Goal: Book appointment/travel/reservation

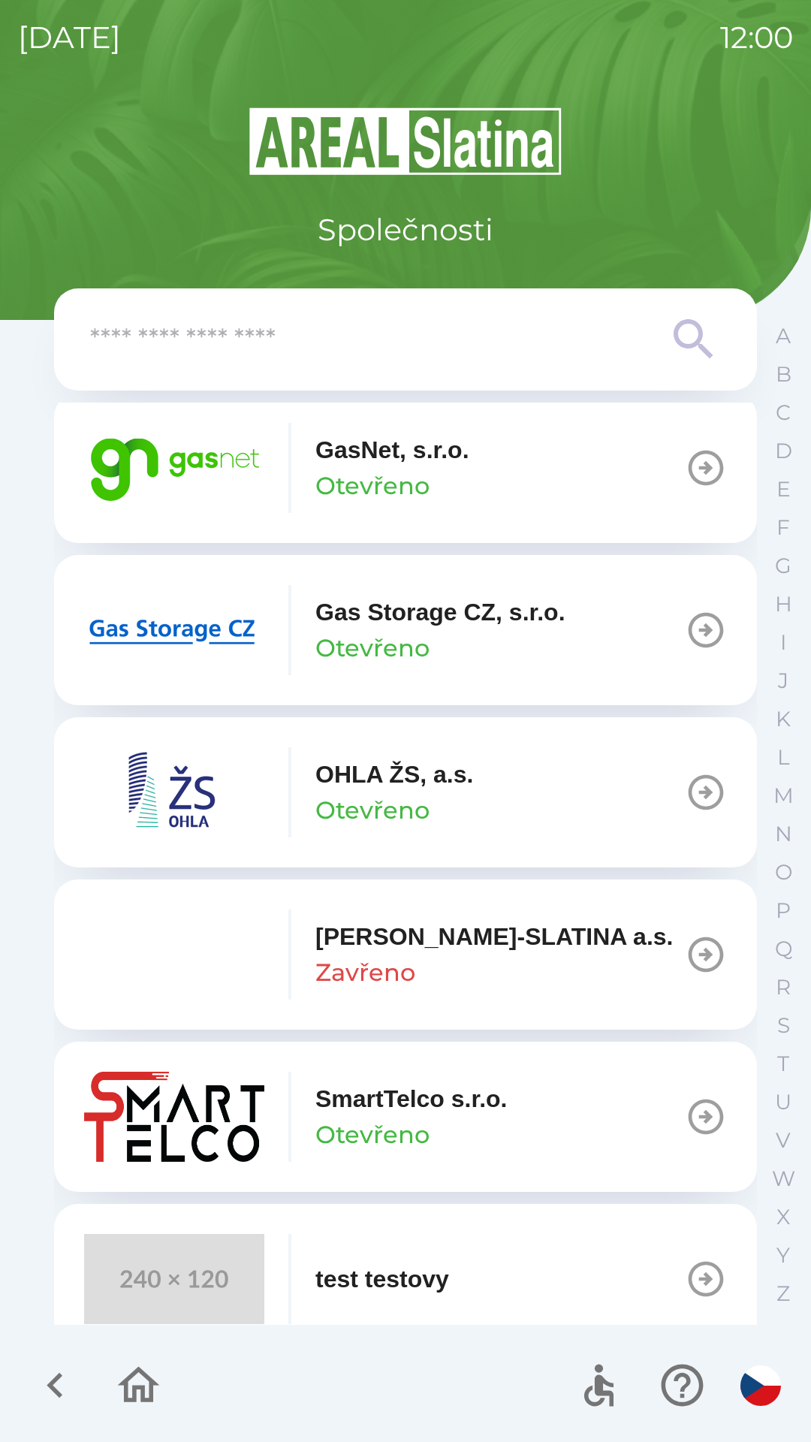
scroll to position [1210, 0]
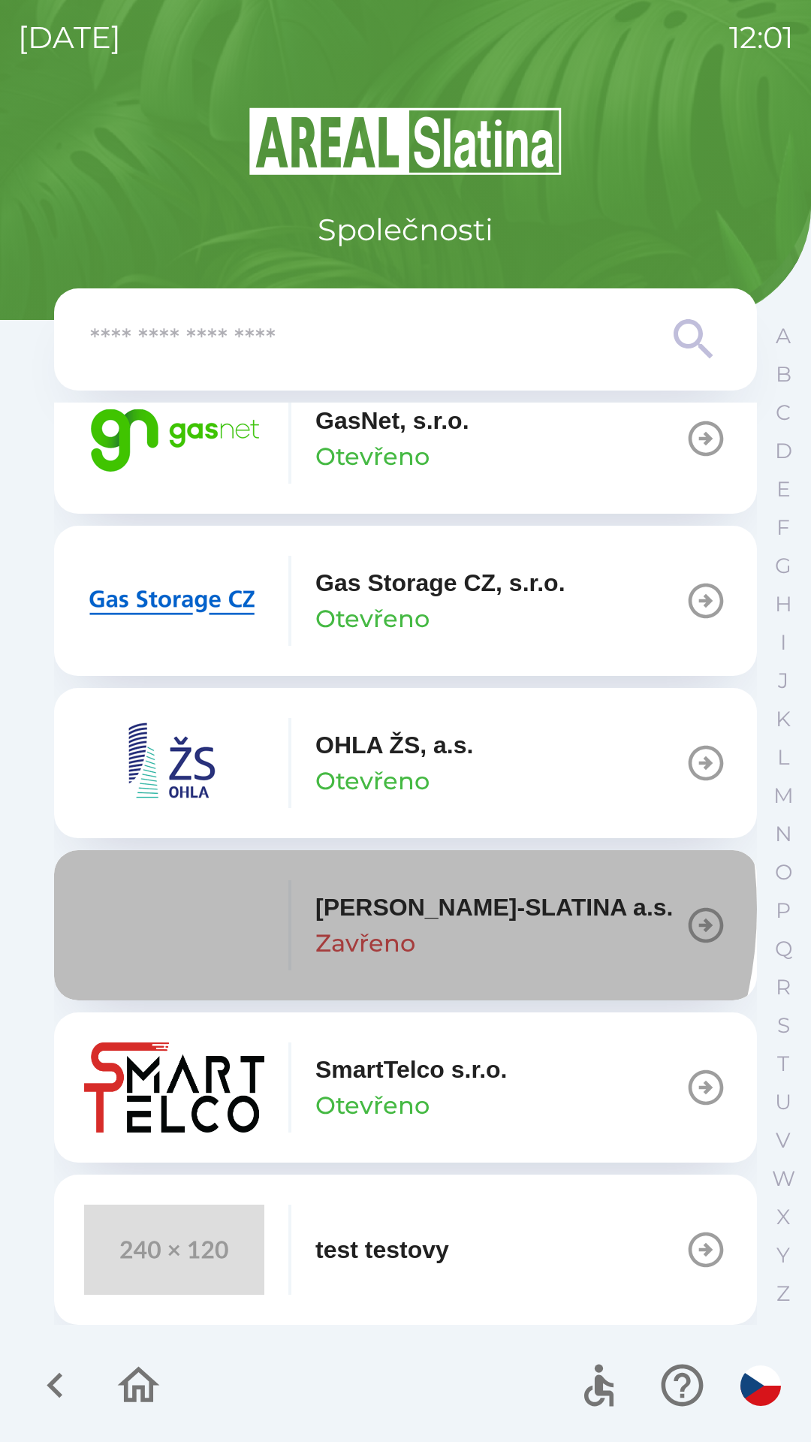
click at [351, 908] on p "[PERSON_NAME]-SLATINA a.s." at bounding box center [493, 907] width 357 height 36
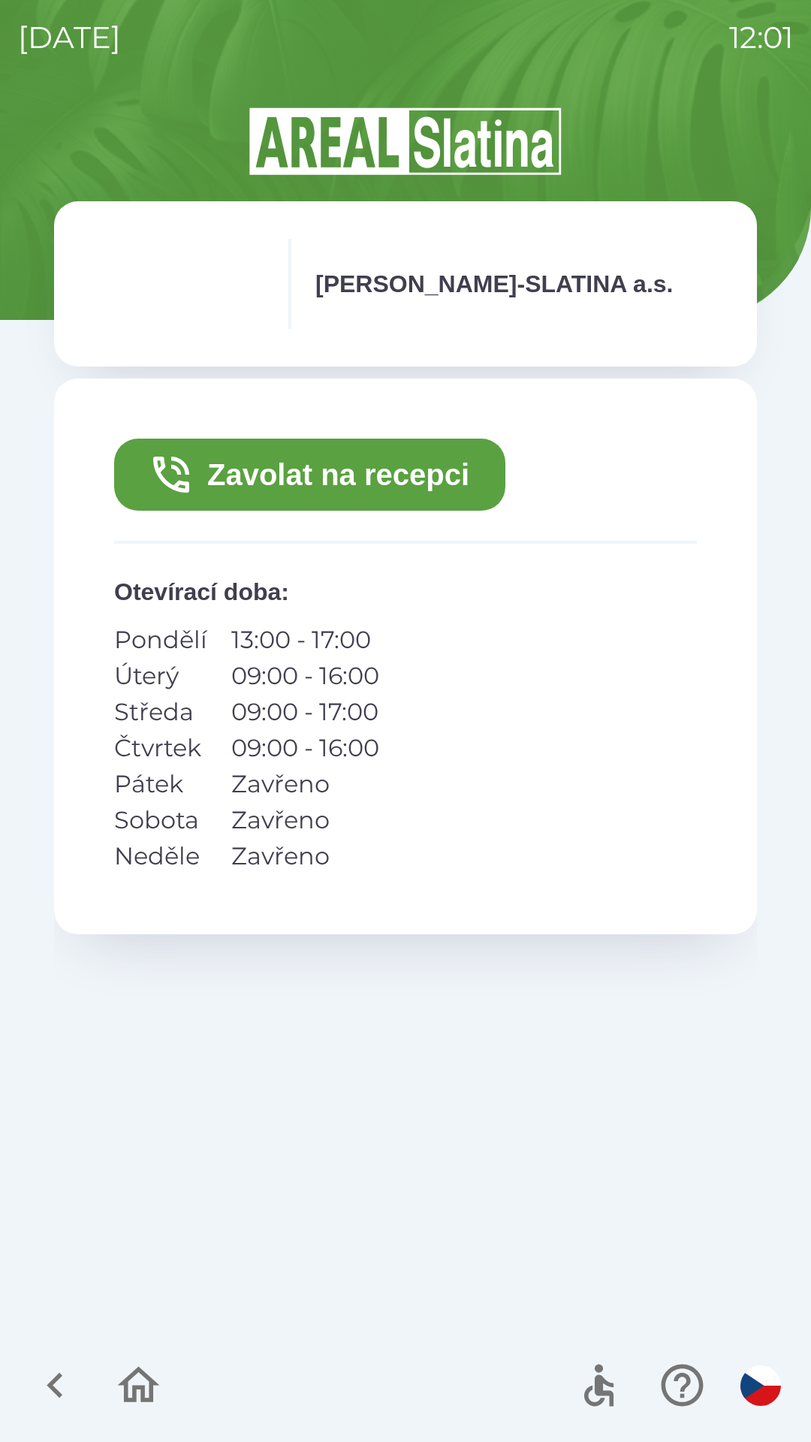
click at [57, 1390] on icon "button" at bounding box center [55, 1385] width 16 height 26
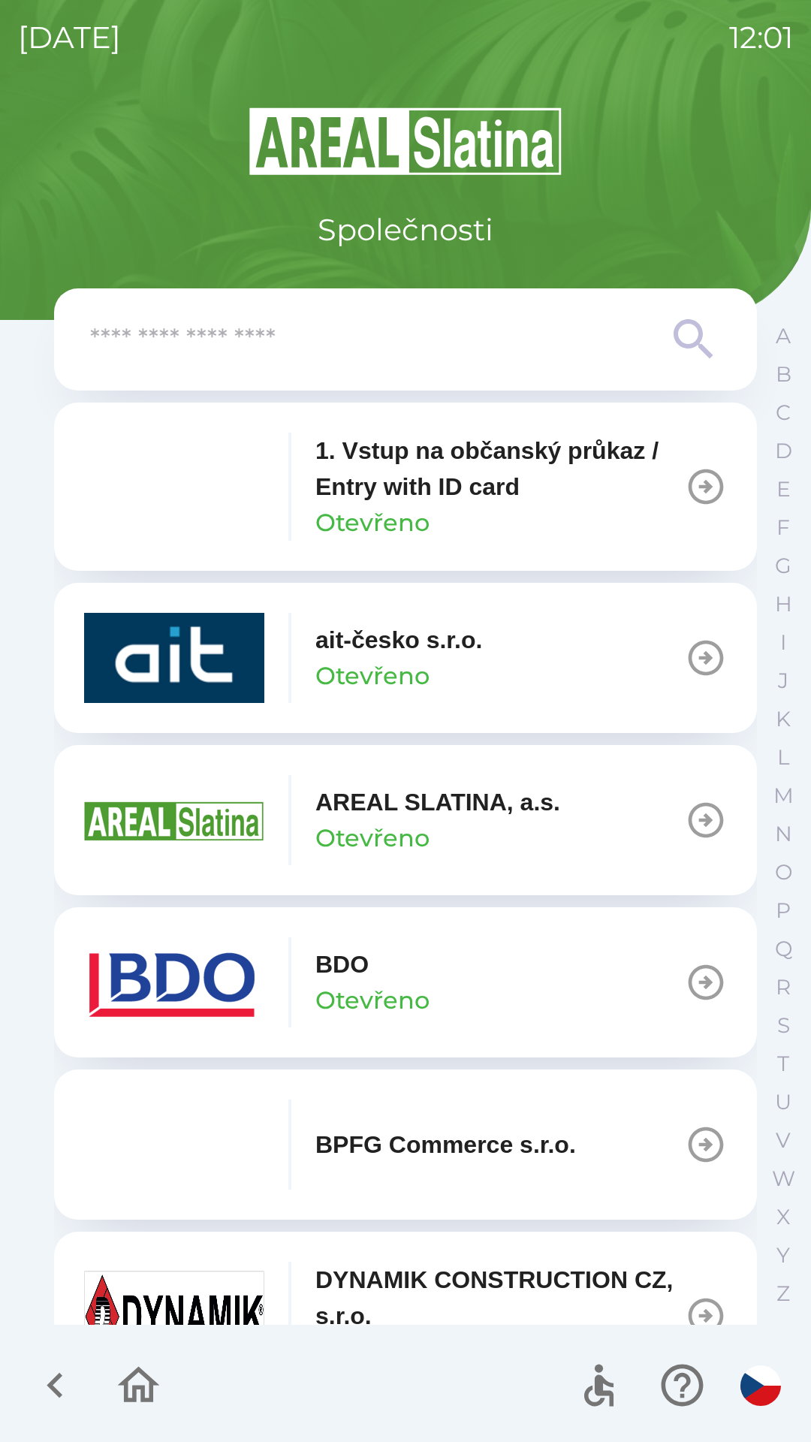
click at [380, 670] on p "Otevřeno" at bounding box center [372, 676] width 114 height 36
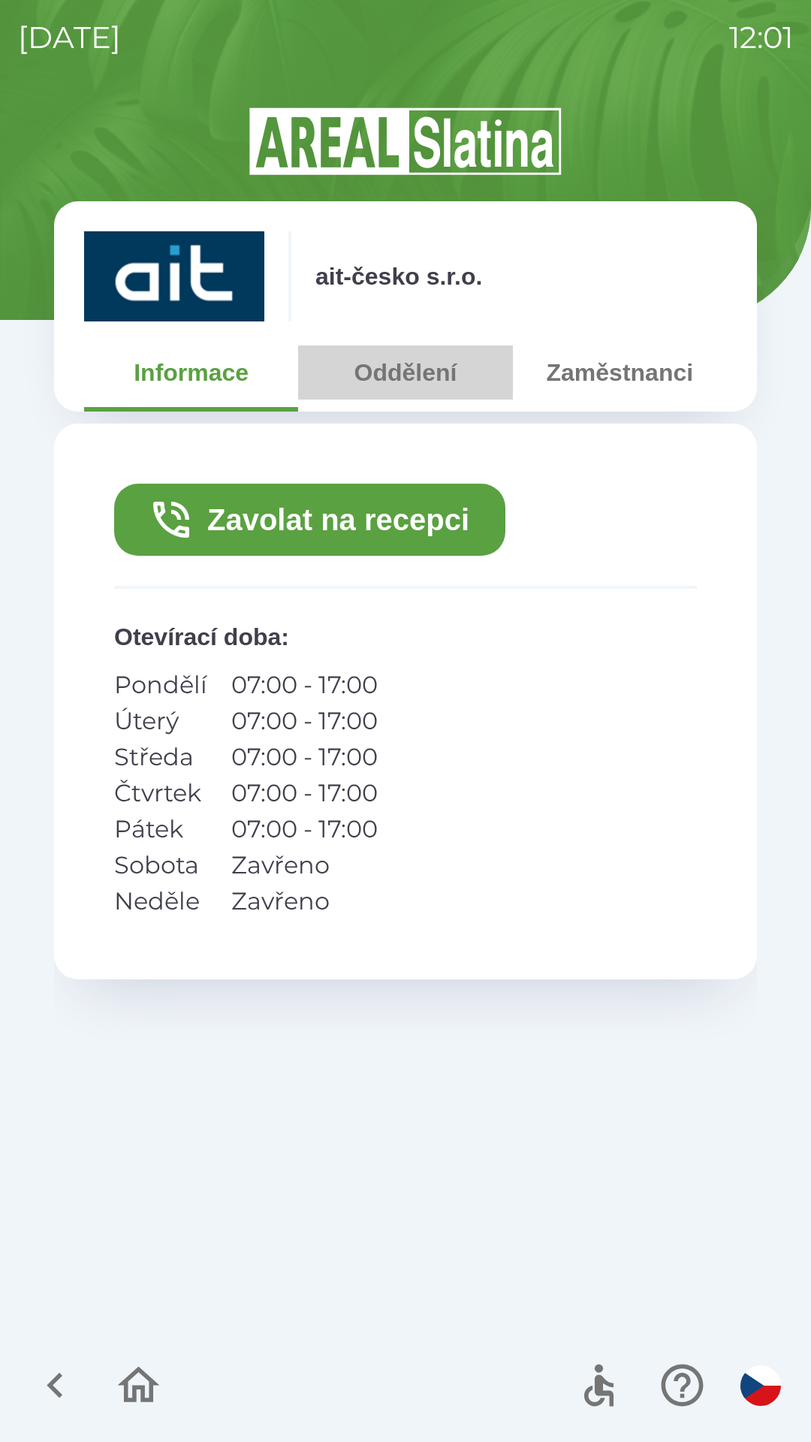
click at [438, 375] on button "Oddělení" at bounding box center [405, 372] width 214 height 54
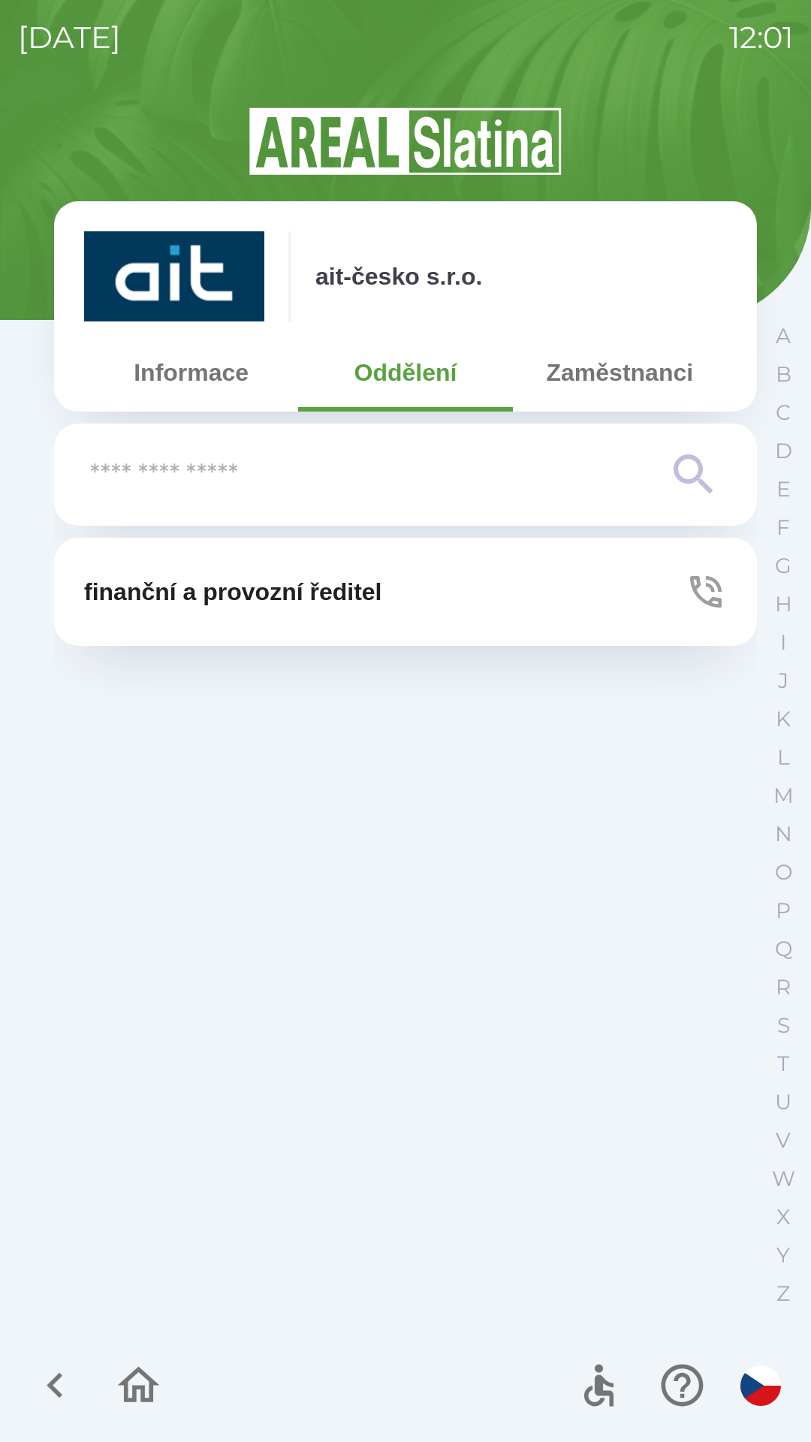
click at [628, 356] on button "Zaměstnanci" at bounding box center [620, 372] width 214 height 54
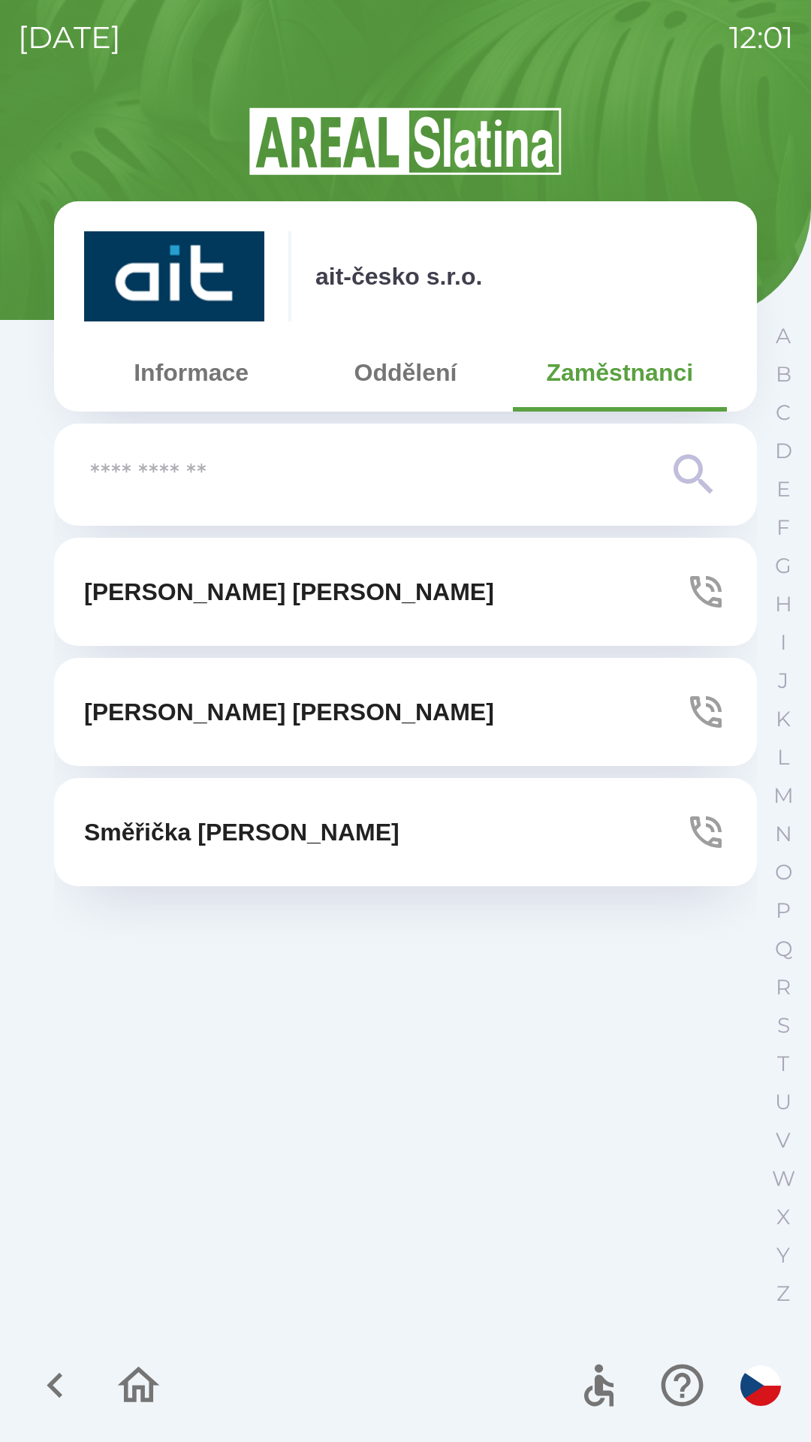
click at [196, 381] on button "Informace" at bounding box center [191, 372] width 214 height 54
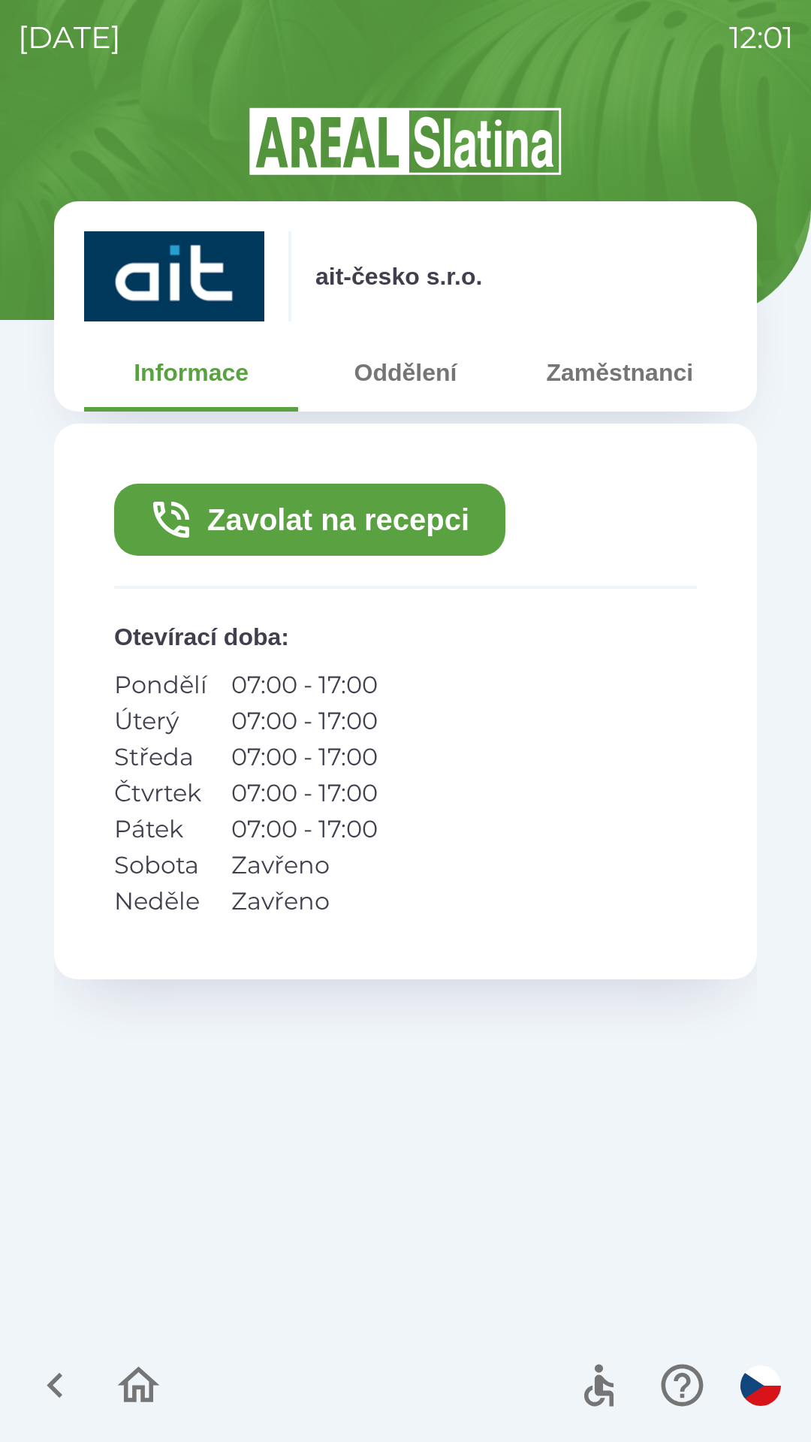
click at [300, 505] on button "Zavolat na recepci" at bounding box center [309, 520] width 391 height 72
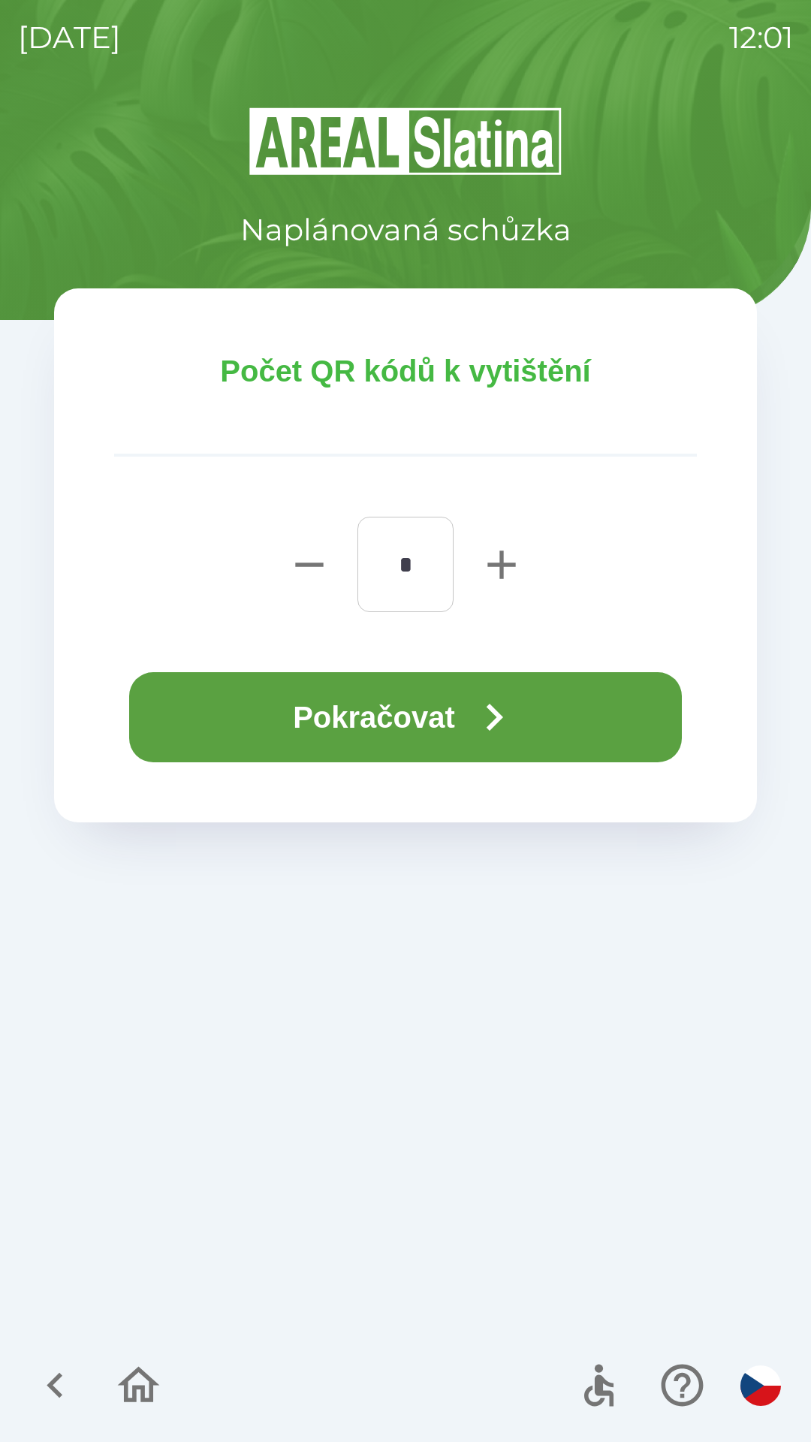
click at [487, 707] on icon "button" at bounding box center [494, 717] width 54 height 54
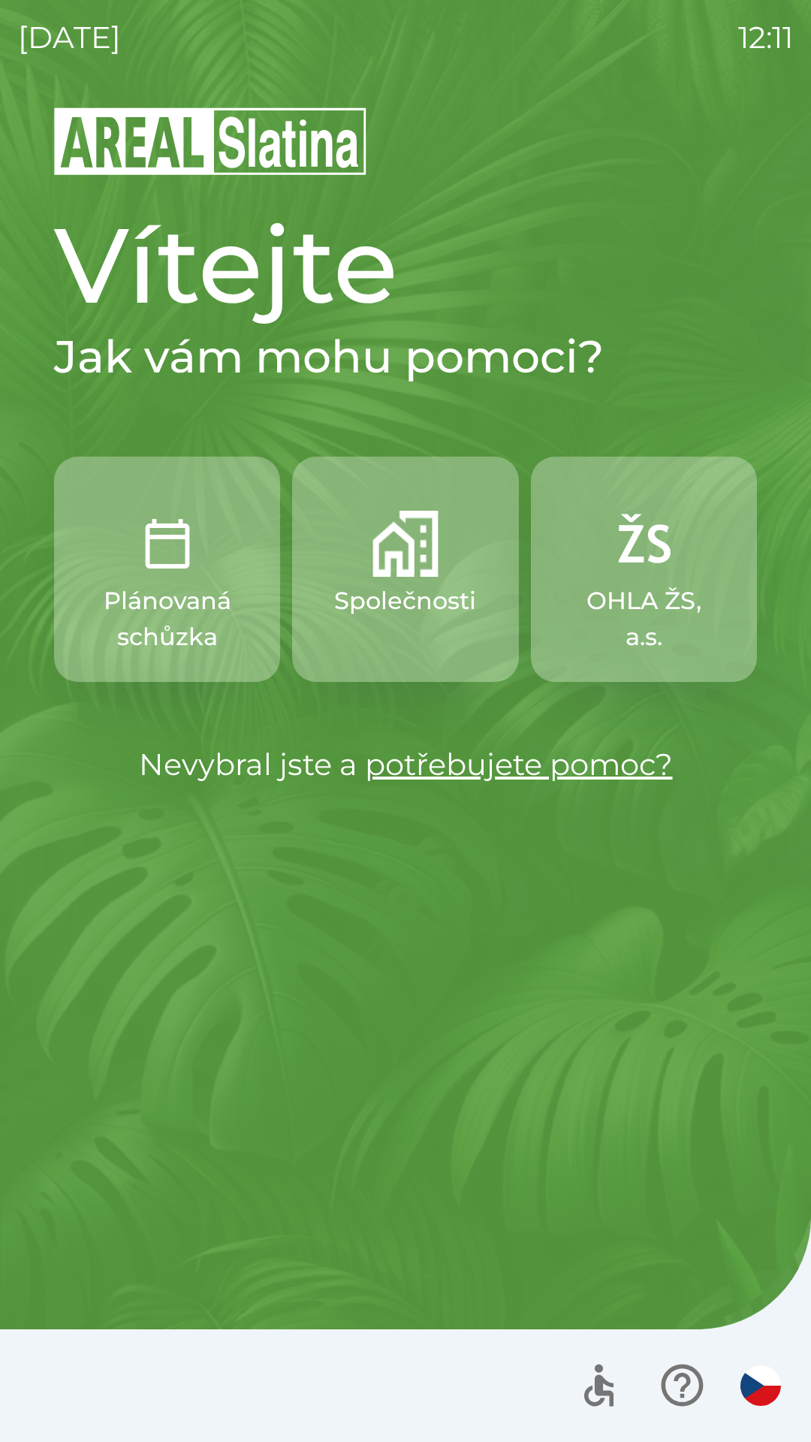
click at [395, 568] on img "button" at bounding box center [405, 544] width 66 height 66
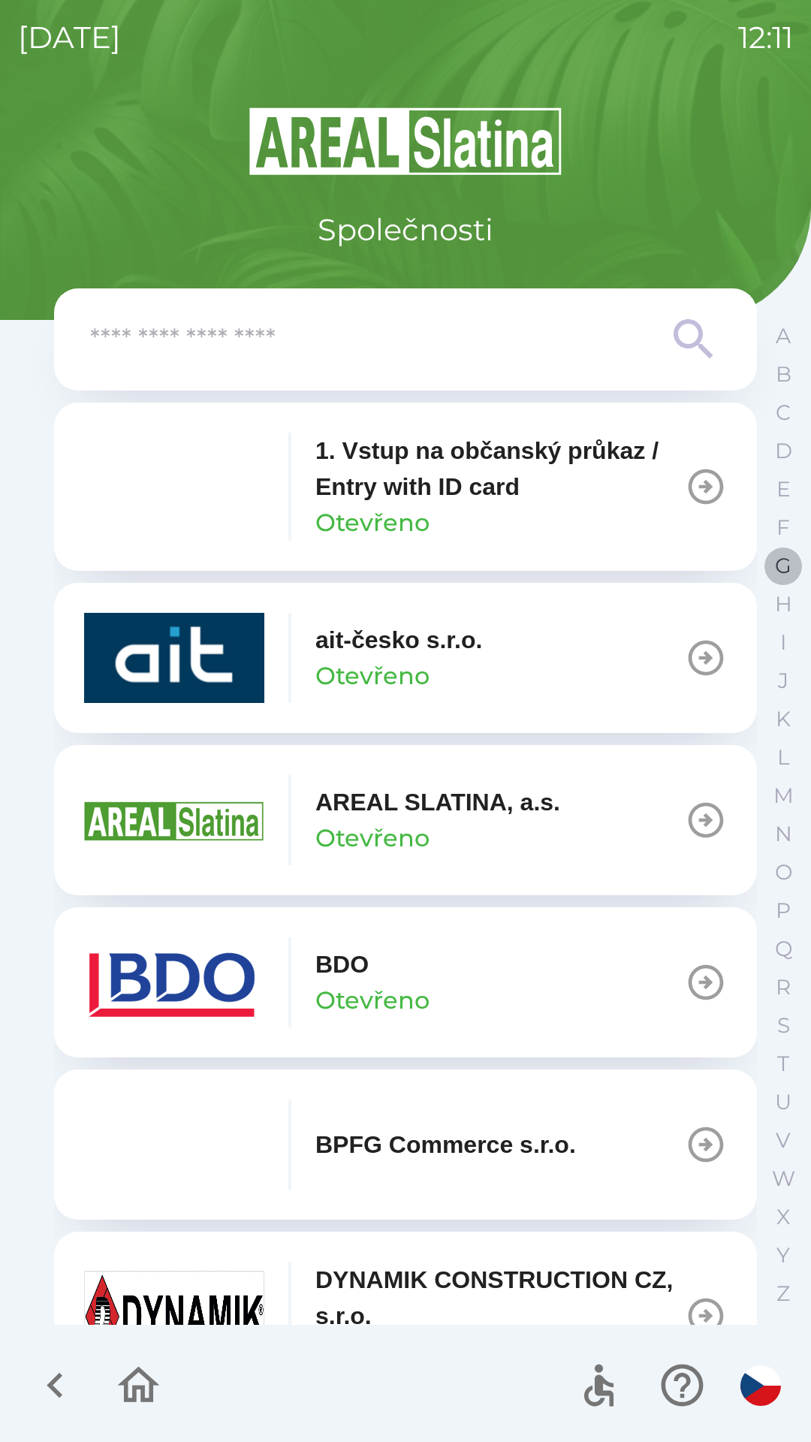
click at [780, 568] on p "G" at bounding box center [783, 566] width 17 height 26
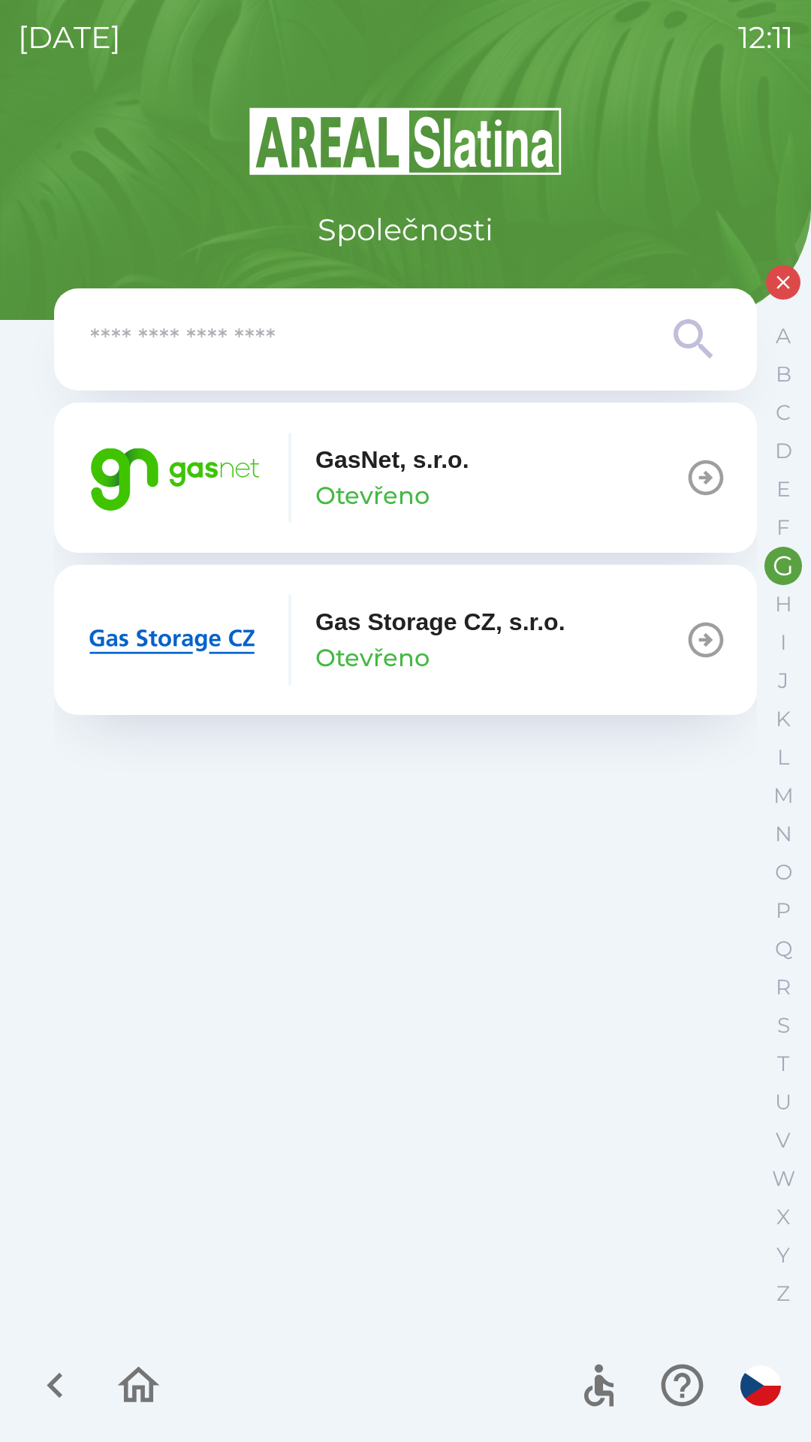
click at [381, 484] on p "Otevřeno" at bounding box center [372, 496] width 114 height 36
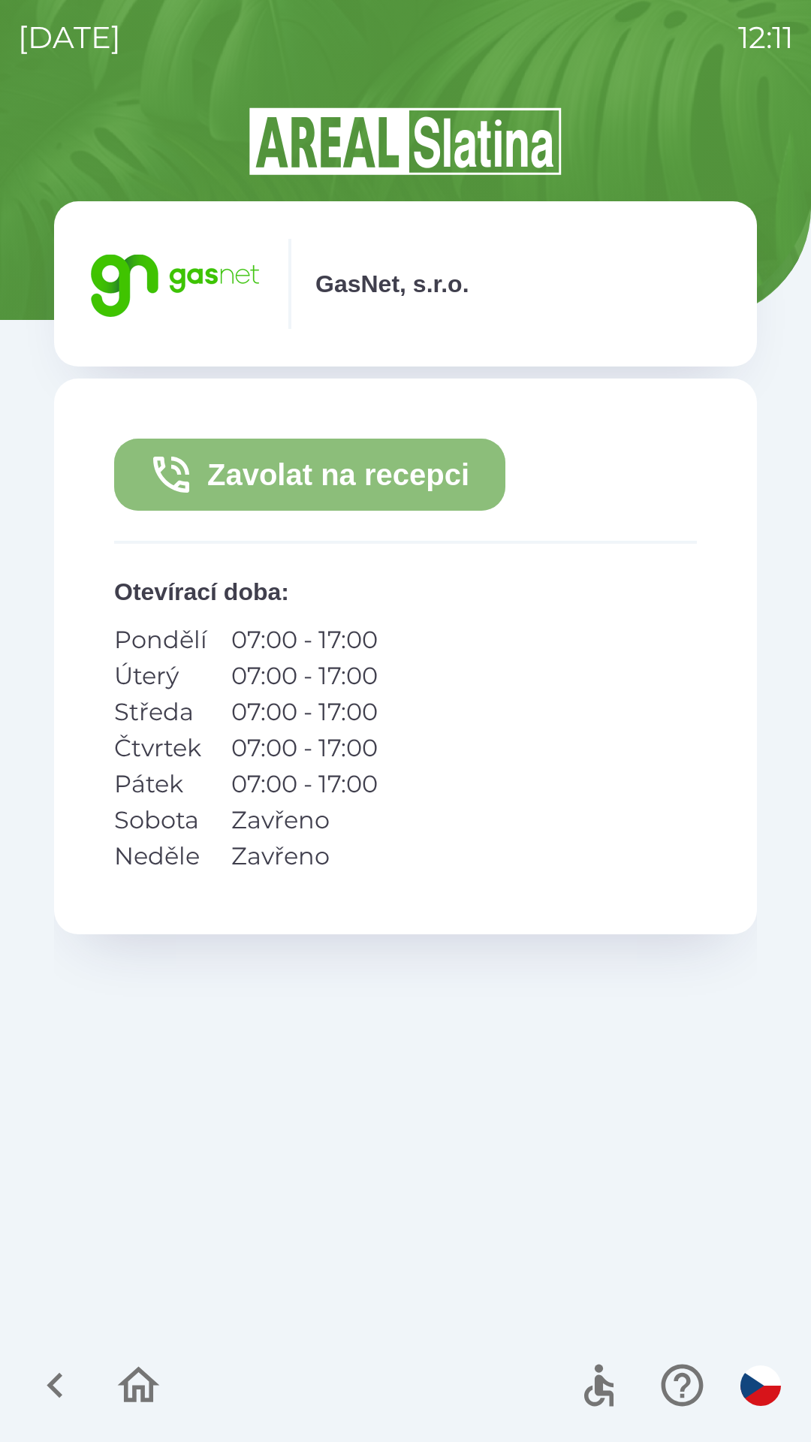
click at [394, 483] on button "Zavolat na recepci" at bounding box center [309, 474] width 391 height 72
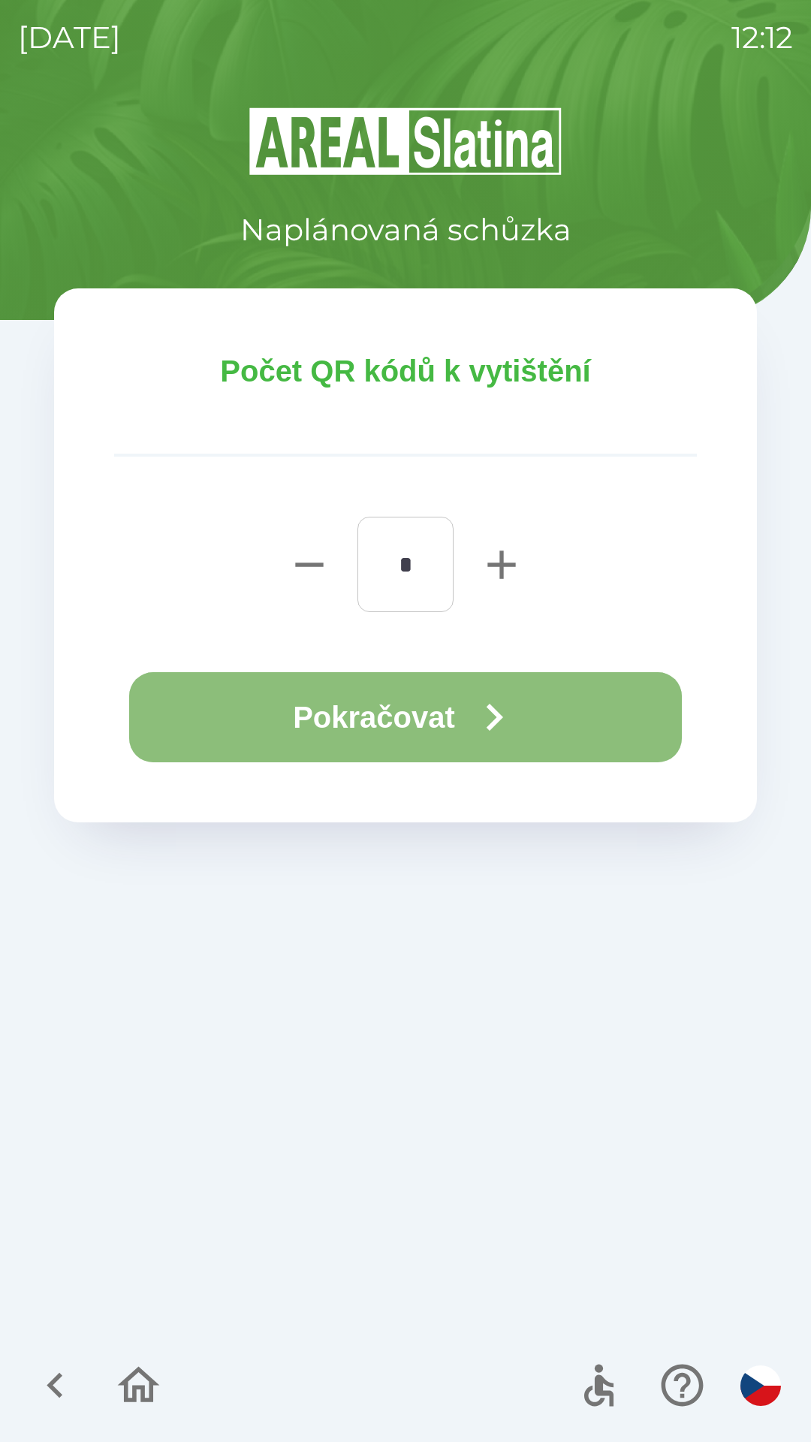
click at [443, 719] on button "Pokračovat" at bounding box center [405, 717] width 553 height 90
